Goal: Transaction & Acquisition: Book appointment/travel/reservation

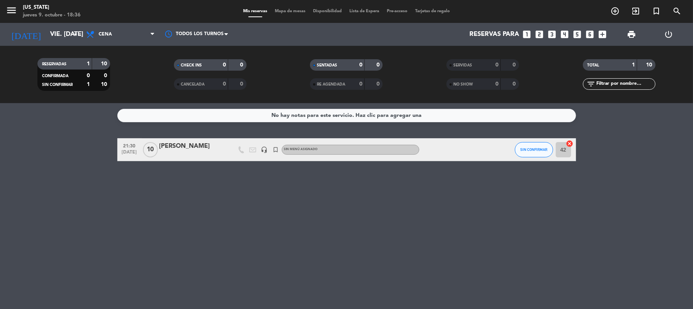
click at [637, 203] on div "No hay notas para este servicio. Haz clic para agregar una 21:30 [DATE] [PERSON…" at bounding box center [346, 206] width 693 height 206
click at [235, 224] on div "No hay notas para este servicio. Haz clic para agregar una 21:30 [DATE] [PERSON…" at bounding box center [346, 206] width 693 height 206
click at [419, 235] on div "No hay notas para este servicio. Haz clic para agregar una 21:30 [DATE] [PERSON…" at bounding box center [346, 206] width 693 height 206
click at [309, 238] on div "No hay notas para este servicio. Haz clic para agregar una 21:30 [DATE] [PERSON…" at bounding box center [346, 206] width 693 height 206
click at [46, 42] on input "vie. [DATE]" at bounding box center [87, 34] width 83 height 15
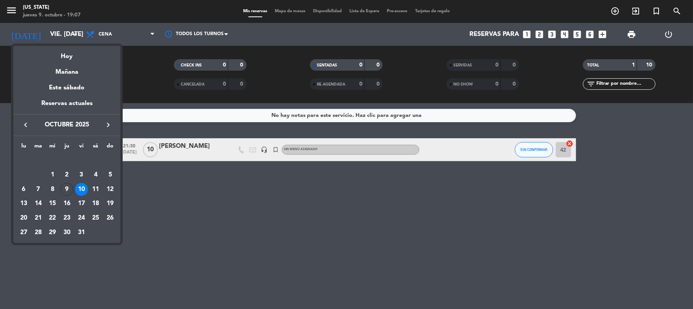
click at [286, 228] on div at bounding box center [346, 154] width 693 height 309
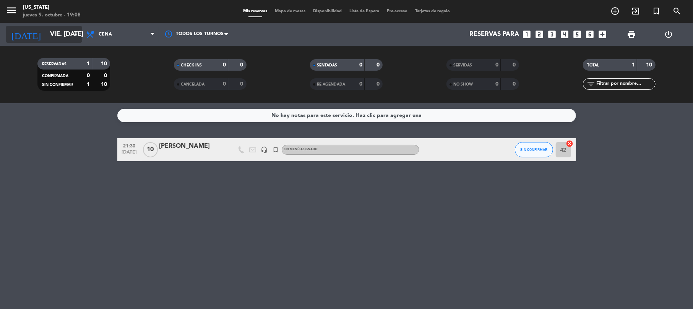
click at [46, 34] on input "vie. [DATE]" at bounding box center [87, 34] width 83 height 15
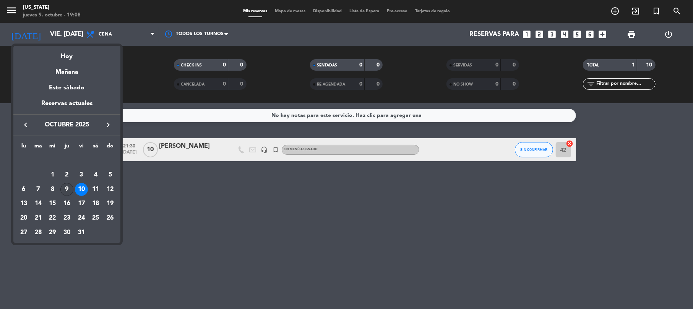
click at [62, 192] on div "9" at bounding box center [66, 189] width 13 height 13
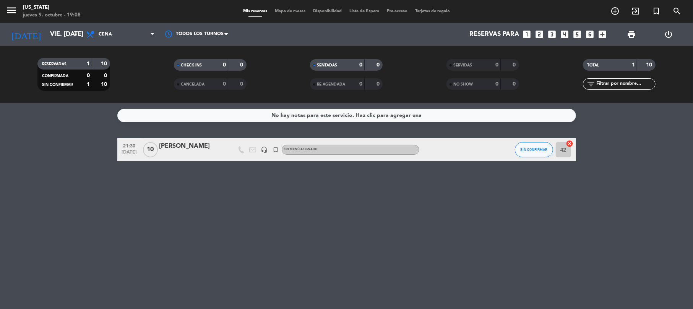
type input "[DEMOGRAPHIC_DATA] [DATE]"
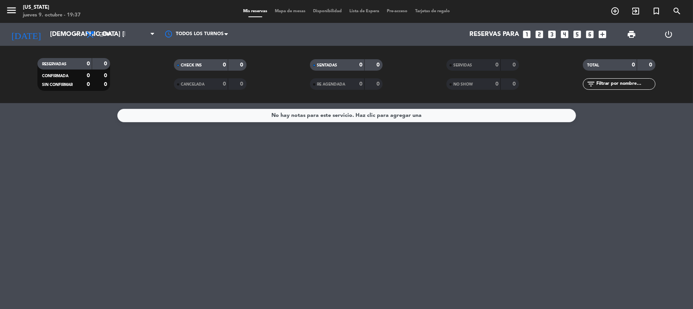
click at [298, 170] on div "No hay notas para este servicio. Haz clic para agregar una" at bounding box center [346, 206] width 693 height 206
click at [651, 11] on icon "turned_in_not" at bounding box center [655, 10] width 9 height 9
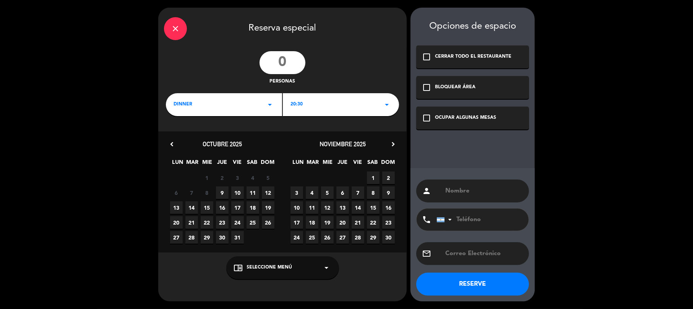
click at [288, 61] on input "number" at bounding box center [282, 62] width 46 height 23
type input "10"
click at [315, 105] on div "20:30 arrow_drop_down" at bounding box center [341, 104] width 116 height 23
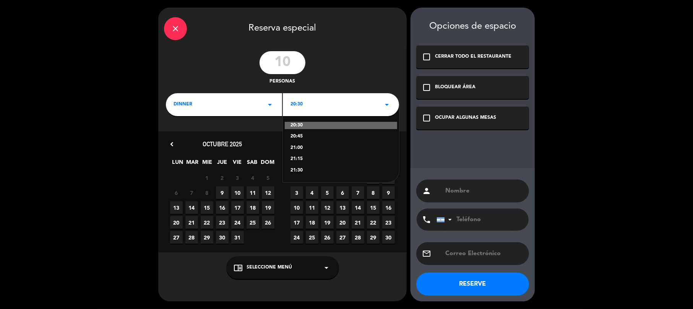
click at [315, 164] on div "20:30 20:45 21:00 21:15 21:30" at bounding box center [341, 144] width 116 height 78
click at [315, 170] on div "21:30" at bounding box center [340, 171] width 101 height 8
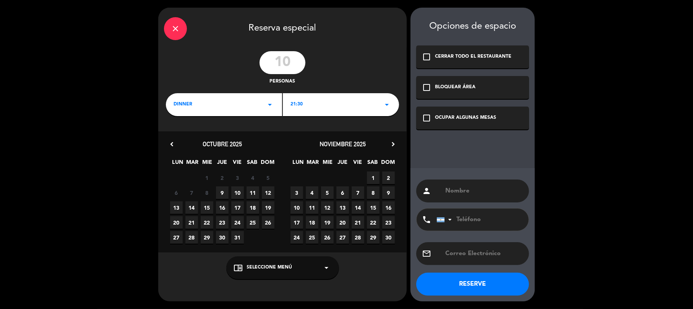
click at [484, 189] on input "text" at bounding box center [483, 191] width 79 height 11
type input "[PERSON_NAME] veronida"
click at [478, 257] on input "text" at bounding box center [483, 253] width 79 height 11
click at [465, 254] on input "[EMAIL_ADDRESS][DOMAIN_NAME]" at bounding box center [483, 253] width 79 height 11
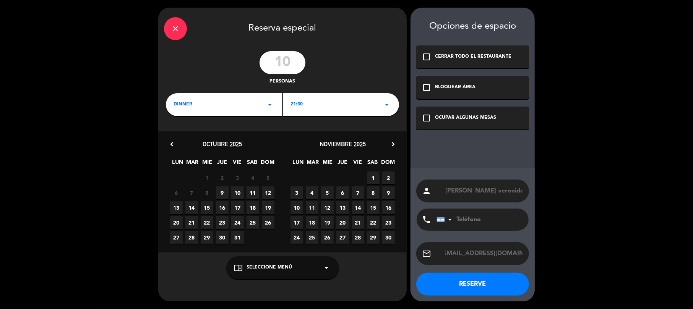
type input "[EMAIL_ADDRESS][DOMAIN_NAME]"
click at [481, 231] on div "phone [GEOGRAPHIC_DATA] +1 [GEOGRAPHIC_DATA] +44 [GEOGRAPHIC_DATA] ([GEOGRAPHIC…" at bounding box center [472, 219] width 113 height 23
click at [482, 227] on input "tel" at bounding box center [478, 220] width 84 height 22
type input "3624514615"
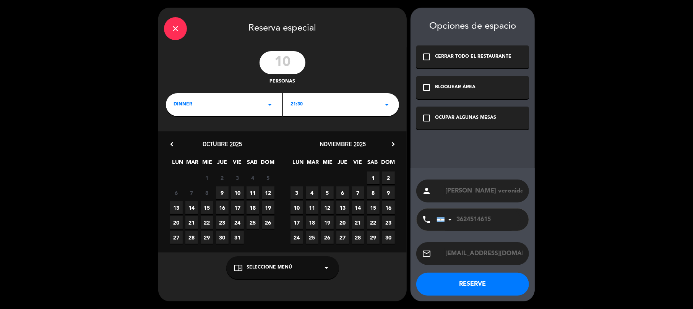
click at [333, 98] on div "21:30 arrow_drop_down" at bounding box center [341, 104] width 116 height 23
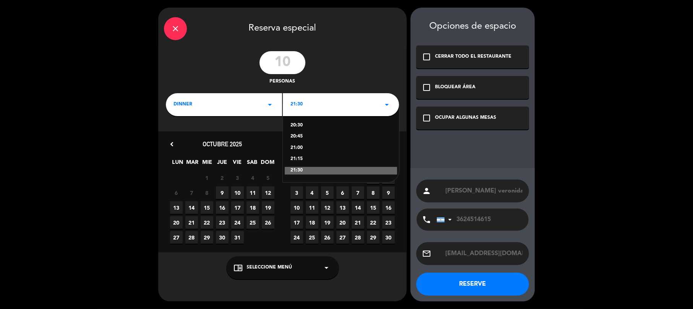
click at [335, 170] on div "21:30" at bounding box center [341, 171] width 112 height 8
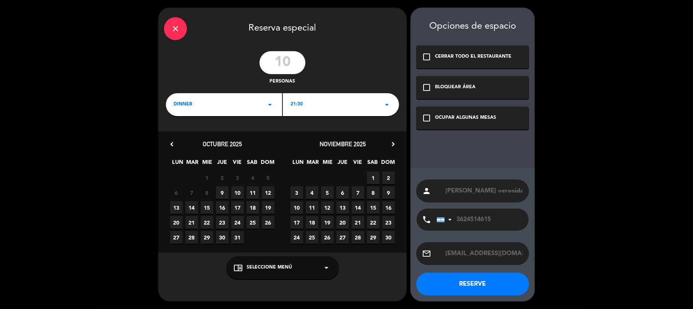
drag, startPoint x: 478, startPoint y: 254, endPoint x: 490, endPoint y: 257, distance: 12.7
click at [477, 254] on input "[EMAIL_ADDRESS][DOMAIN_NAME]" at bounding box center [483, 253] width 79 height 11
click at [491, 217] on input "3624514615" at bounding box center [478, 220] width 84 height 22
click at [318, 108] on div "21:30 arrow_drop_down" at bounding box center [341, 104] width 116 height 23
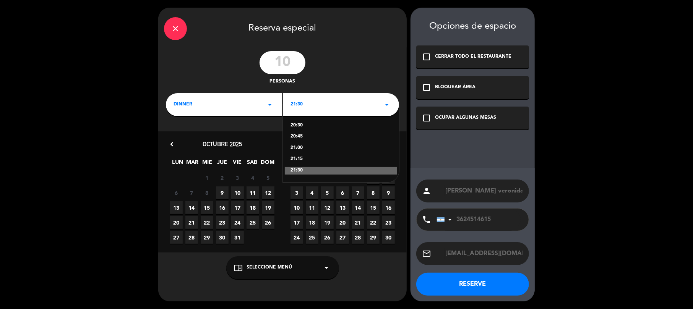
click at [311, 168] on div "21:30" at bounding box center [341, 171] width 112 height 8
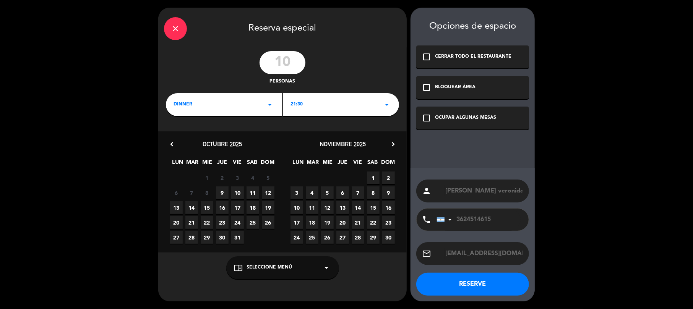
click at [453, 126] on div "check_box_outline_blank OCUPAR ALGUNAS MESAS" at bounding box center [472, 118] width 113 height 23
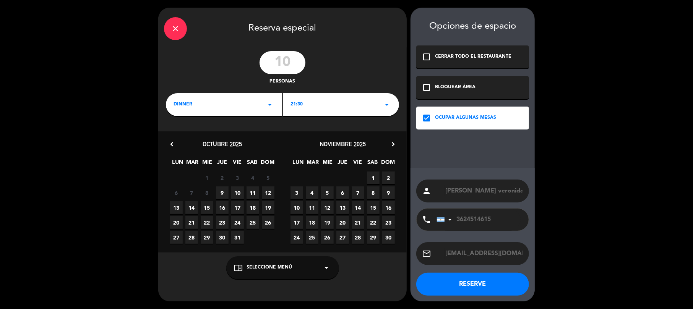
click at [241, 195] on span "10" at bounding box center [237, 192] width 13 height 13
click at [457, 282] on button "RESERVE" at bounding box center [472, 284] width 113 height 23
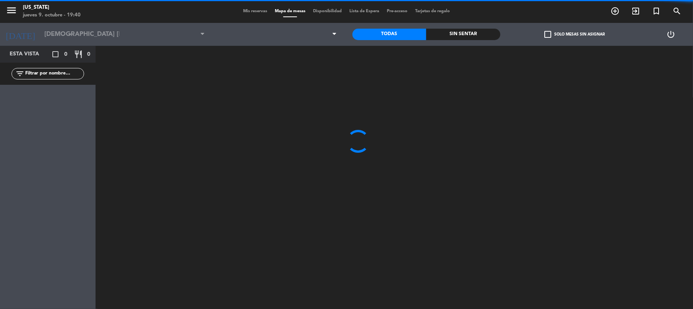
type input "vie. [DATE]"
click at [283, 37] on span "BOULEVARD" at bounding box center [275, 34] width 132 height 17
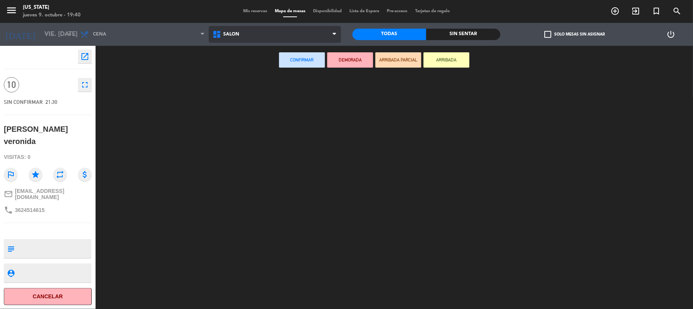
click at [249, 65] on ng-component "menu [US_STATE] jueves 9. octubre - 19:40 Mis reservas Mapa de mesas Disponibil…" at bounding box center [346, 155] width 693 height 311
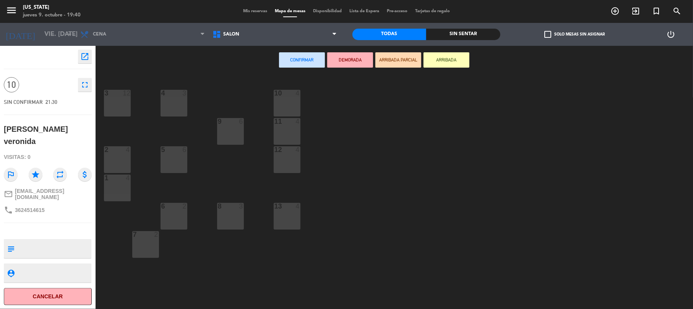
click at [118, 107] on div "3 12" at bounding box center [117, 103] width 27 height 27
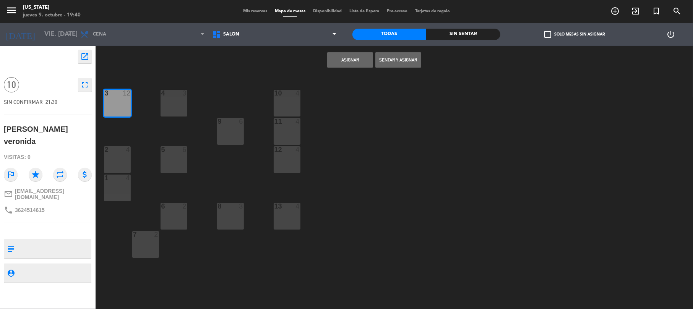
click at [332, 54] on button "Asignar" at bounding box center [350, 59] width 46 height 15
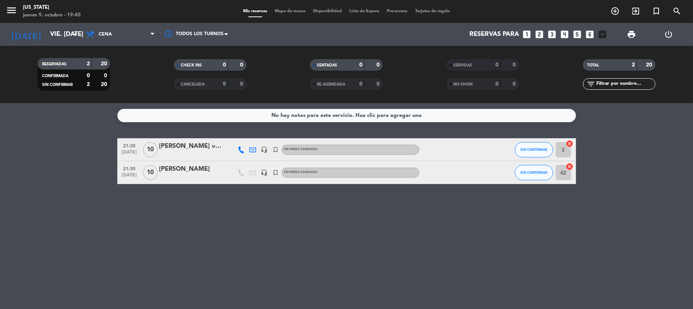
click at [367, 207] on div "No hay notas para este servicio. Haz clic para agregar una 21:30 [DATE] [PERSON…" at bounding box center [346, 206] width 693 height 206
